Goal: Task Accomplishment & Management: Manage account settings

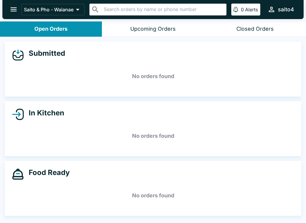
click at [13, 13] on icon "open drawer" at bounding box center [14, 9] width 8 height 8
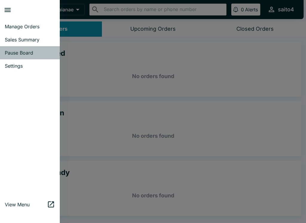
click at [14, 55] on span "Pause Board" at bounding box center [30, 53] width 50 height 6
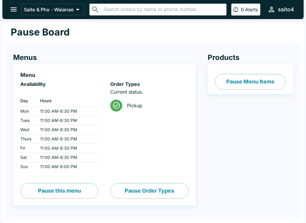
click at [237, 87] on button "Pause Menu Items" at bounding box center [250, 82] width 71 height 16
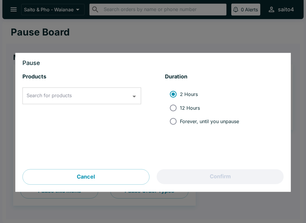
click at [84, 98] on input "Search for products" at bounding box center [77, 95] width 104 height 11
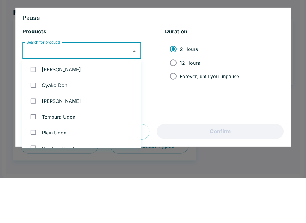
click at [192, 105] on span "12 Hours" at bounding box center [190, 108] width 20 height 6
click at [180, 101] on input "12 Hours" at bounding box center [172, 107] width 13 height 13
radio input "true"
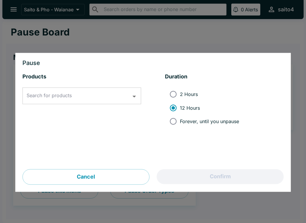
click at [31, 95] on div "Search for products Search for products" at bounding box center [81, 96] width 119 height 17
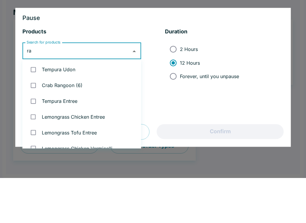
type input "r"
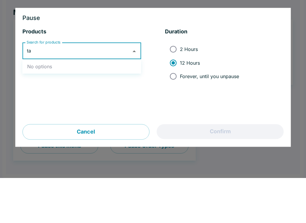
type input "t"
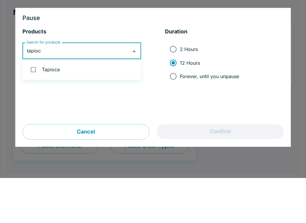
type input "tapioca"
click at [45, 107] on li "Tapioca" at bounding box center [81, 115] width 119 height 16
checkbox input "true"
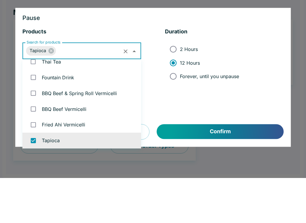
click at [57, 90] on input "Search for products" at bounding box center [89, 95] width 65 height 11
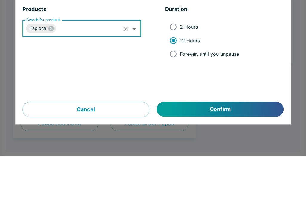
click at [56, 88] on div "Tapioca Search for products" at bounding box center [81, 96] width 119 height 17
click at [48, 93] on icon at bounding box center [51, 96] width 7 height 7
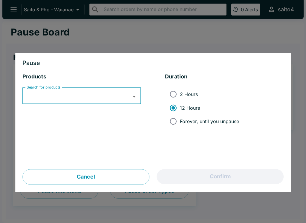
click at [229, 44] on div at bounding box center [153, 111] width 306 height 223
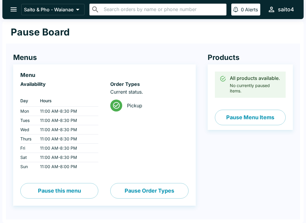
click at [16, 8] on icon "open drawer" at bounding box center [13, 9] width 6 height 4
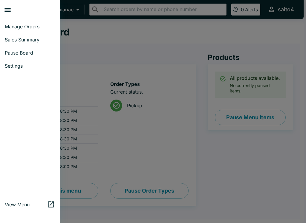
click at [30, 33] on link "Sales Summary" at bounding box center [30, 39] width 60 height 13
select select "03:00"
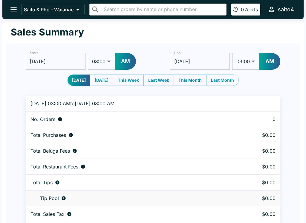
click at [12, 10] on icon "open drawer" at bounding box center [13, 9] width 6 height 4
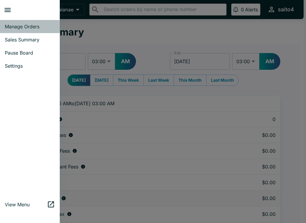
click at [34, 30] on link "Manage Orders" at bounding box center [30, 26] width 60 height 13
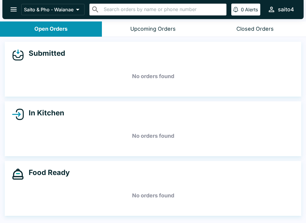
click at [11, 5] on button "open drawer" at bounding box center [13, 9] width 15 height 15
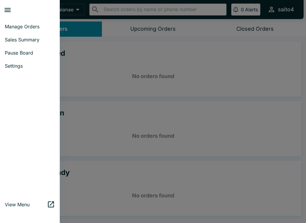
click at [25, 202] on span "View Menu" at bounding box center [26, 205] width 42 height 6
